Goal: Task Accomplishment & Management: Manage account settings

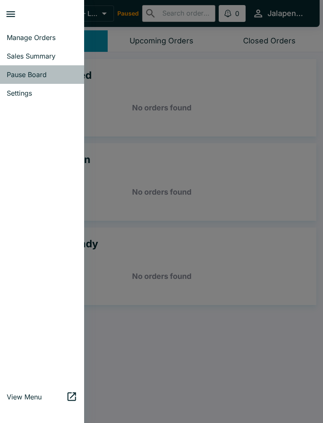
click at [47, 78] on span "Pause Board" at bounding box center [42, 74] width 71 height 8
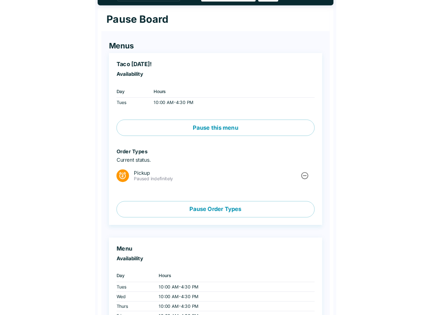
scroll to position [19, 0]
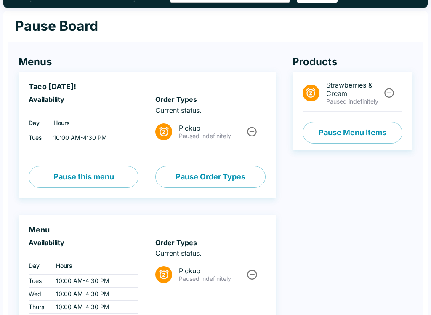
click at [253, 135] on icon "Unpause" at bounding box center [251, 131] width 11 height 11
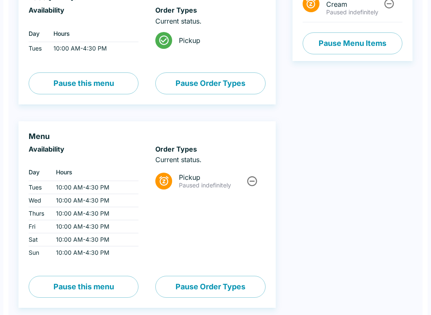
click at [255, 188] on button "Unpause" at bounding box center [252, 181] width 16 height 16
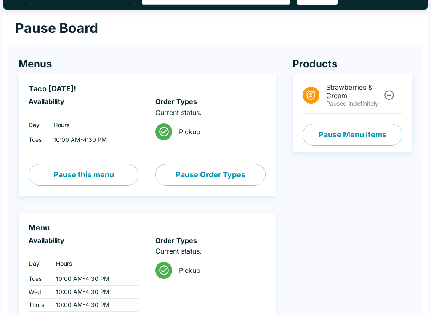
scroll to position [0, 0]
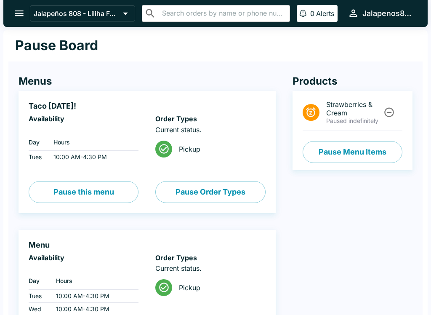
click at [19, 16] on icon "open drawer" at bounding box center [19, 14] width 9 height 6
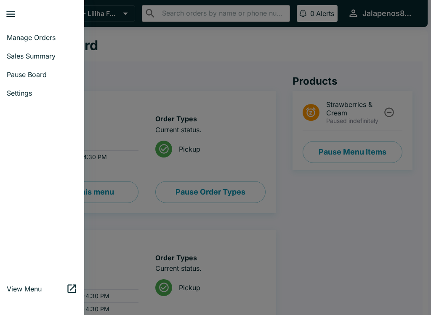
click at [42, 43] on link "Manage Orders" at bounding box center [42, 37] width 84 height 19
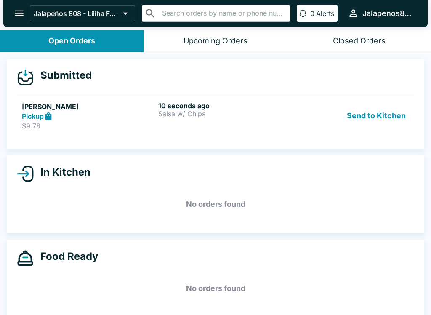
click at [93, 117] on div "Pickup" at bounding box center [88, 117] width 133 height 10
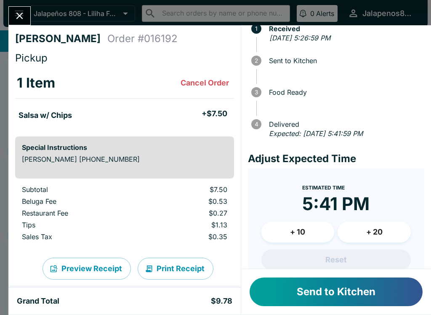
scroll to position [28, 0]
click at [318, 240] on button "+ 10" at bounding box center [297, 231] width 73 height 21
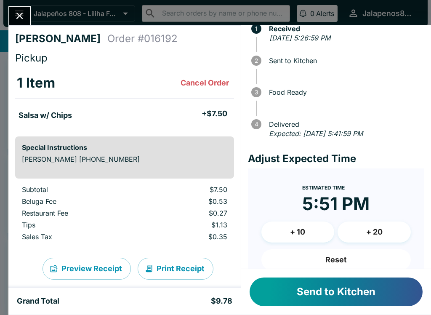
click at [293, 234] on button "+ 10" at bounding box center [297, 231] width 73 height 21
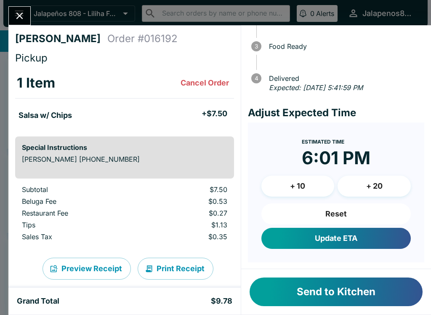
scroll to position [73, 0]
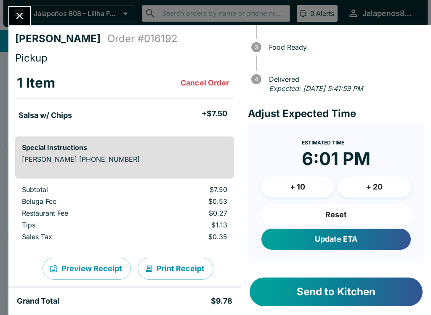
click at [323, 240] on button "Update ETA" at bounding box center [335, 239] width 149 height 21
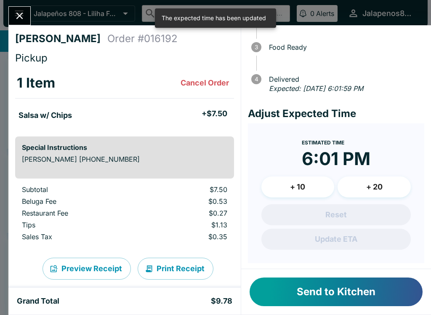
click at [323, 291] on button "Send to Kitchen" at bounding box center [336, 291] width 173 height 29
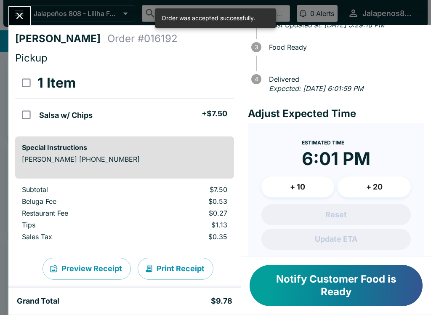
click at [26, 6] on div "[PERSON_NAME] Order # 016192 Pickup 1 Item Salsa w/ Chips + $7.50 Special Instr…" at bounding box center [215, 157] width 431 height 315
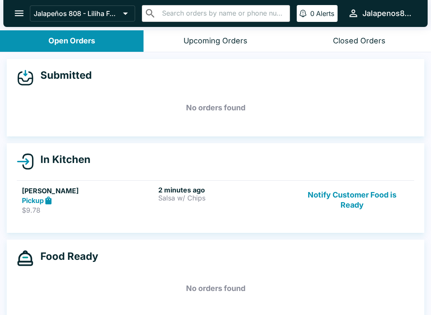
click at [323, 207] on button "Notify Customer Food is Ready" at bounding box center [352, 200] width 114 height 29
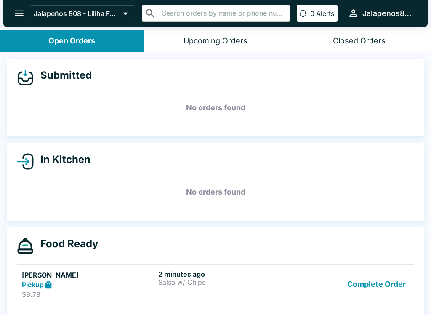
click at [323, 277] on button "Complete Order" at bounding box center [376, 284] width 65 height 29
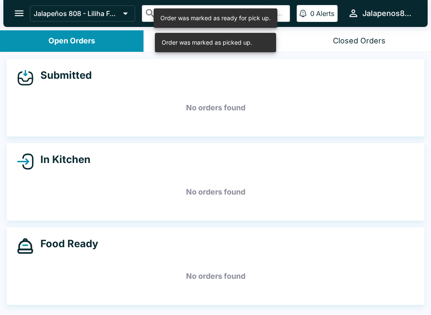
click at [323, 27] on header "Jalapeños 808 - Liliha Food Court ​ ​ 0 Alerts Jalapenos808" at bounding box center [215, 15] width 431 height 30
click at [323, 40] on button "Closed Orders" at bounding box center [359, 40] width 144 height 21
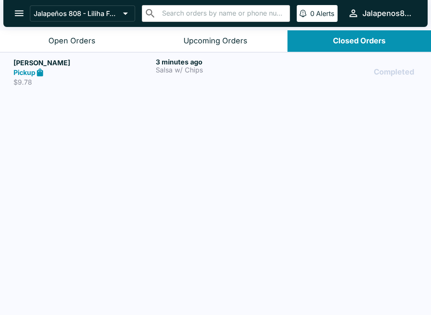
click at [172, 66] on p "Salsa w/ Chips" at bounding box center [225, 70] width 139 height 8
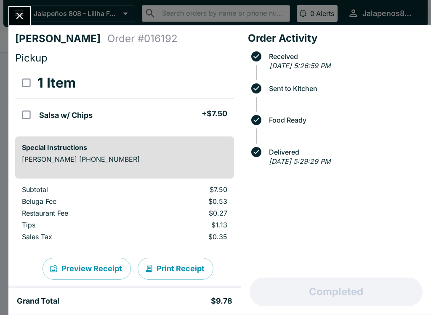
click at [34, 109] on input "orders table" at bounding box center [26, 114] width 19 height 19
checkbox input "true"
click at [210, 73] on button "Refund" at bounding box center [210, 82] width 43 height 21
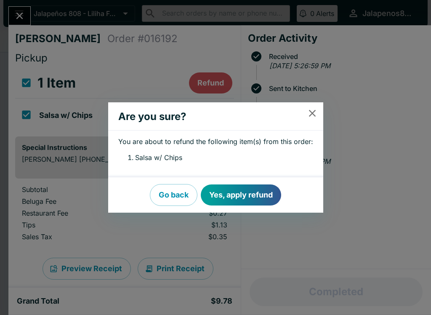
click at [254, 197] on button "Yes, apply refund" at bounding box center [241, 194] width 80 height 21
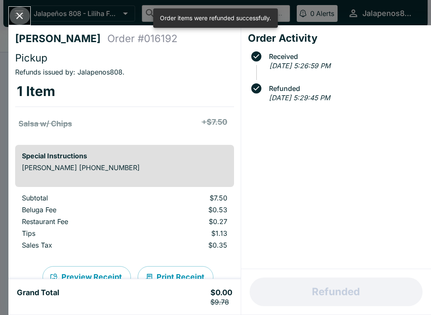
click at [26, 13] on button "Close" at bounding box center [19, 16] width 21 height 18
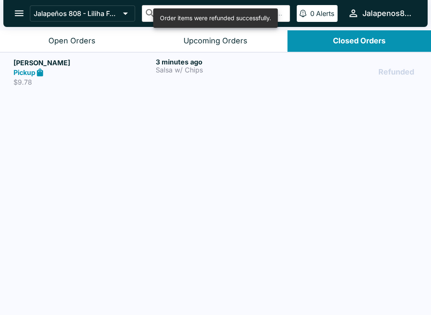
click at [21, 13] on icon "open drawer" at bounding box center [19, 14] width 9 height 6
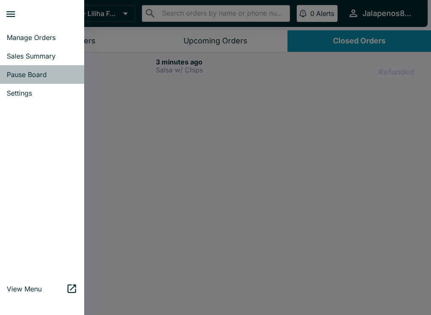
click at [48, 72] on span "Pause Board" at bounding box center [42, 74] width 71 height 8
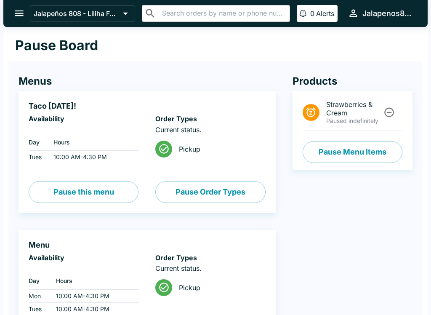
click at [28, 13] on button "open drawer" at bounding box center [18, 13] width 21 height 21
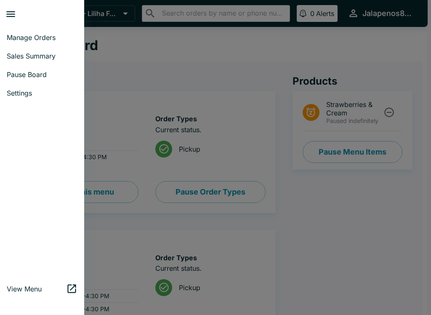
click at [27, 91] on span "Settings" at bounding box center [42, 93] width 71 height 8
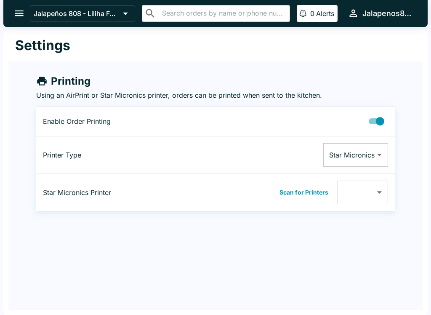
click at [323, 188] on body "Jalapeños 808 - Liliha Food Court ​ ​ 0 Alerts Jalapenos808 Settings Printing U…" at bounding box center [215, 157] width 431 height 315
click at [322, 192] on div at bounding box center [215, 157] width 431 height 315
click at [323, 194] on button "Scan for Printers" at bounding box center [304, 192] width 54 height 13
click at [323, 195] on body "Jalapeños 808 - Liliha Food Court ​ ​ 0 Alerts Jalapenos808 Settings Printing U…" at bounding box center [215, 157] width 431 height 315
click at [323, 208] on li "None" at bounding box center [363, 214] width 51 height 13
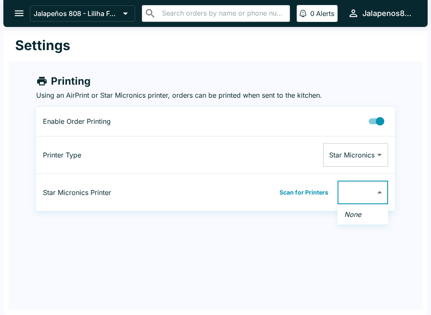
click at [323, 118] on div at bounding box center [215, 157] width 431 height 315
click at [323, 116] on input "Printing Enabled" at bounding box center [380, 121] width 48 height 16
checkbox input "false"
click at [16, 7] on button "open drawer" at bounding box center [18, 13] width 21 height 21
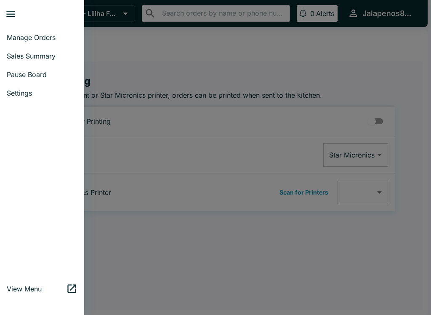
click at [62, 36] on span "Manage Orders" at bounding box center [42, 37] width 71 height 8
